Goal: Register for event/course

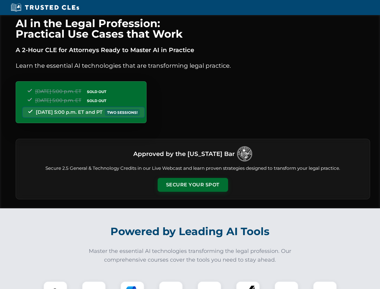
click at [193, 185] on button "Secure Your Spot" at bounding box center [193, 185] width 70 height 14
